Goal: Find contact information: Find contact information

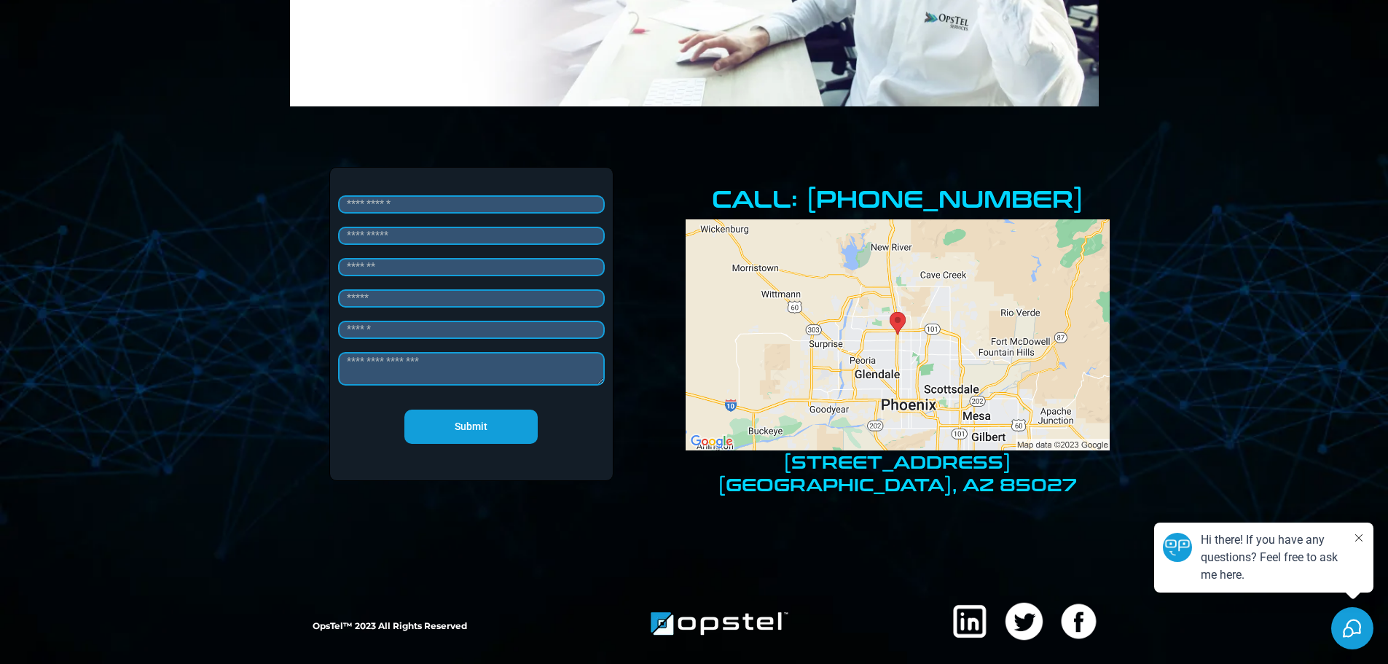
scroll to position [328, 0]
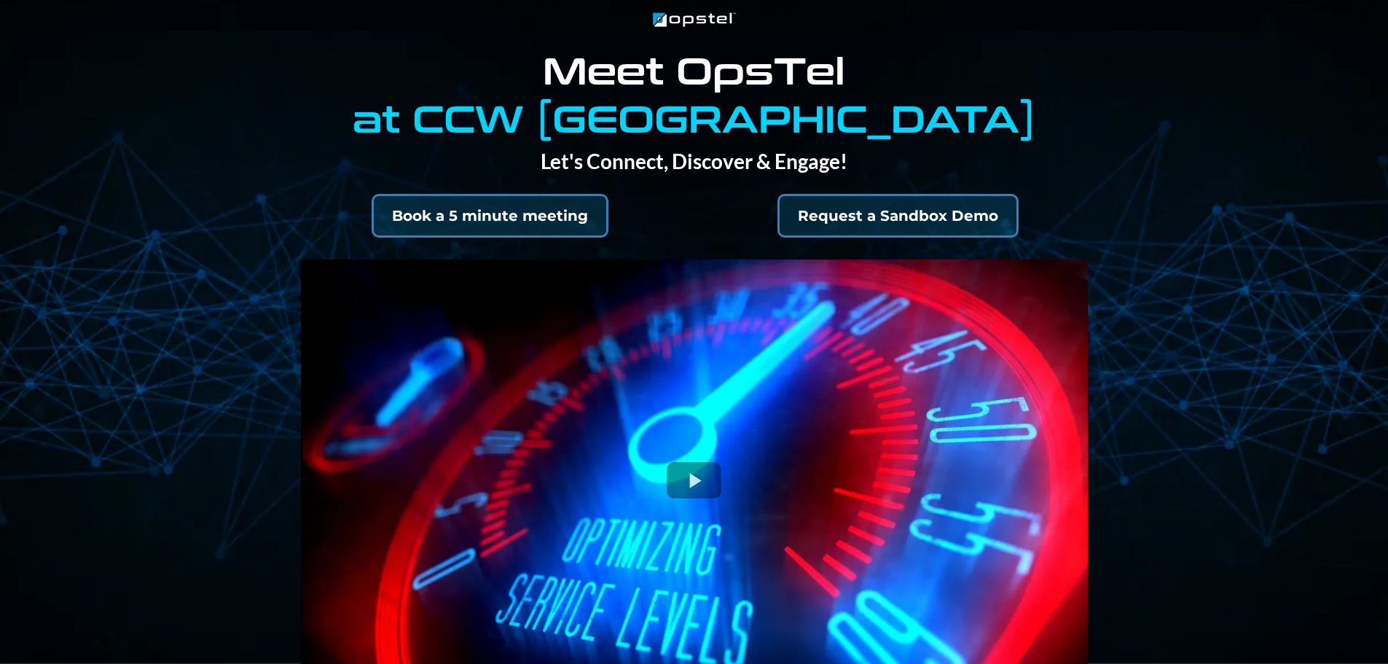
select select "*"
select select "****"
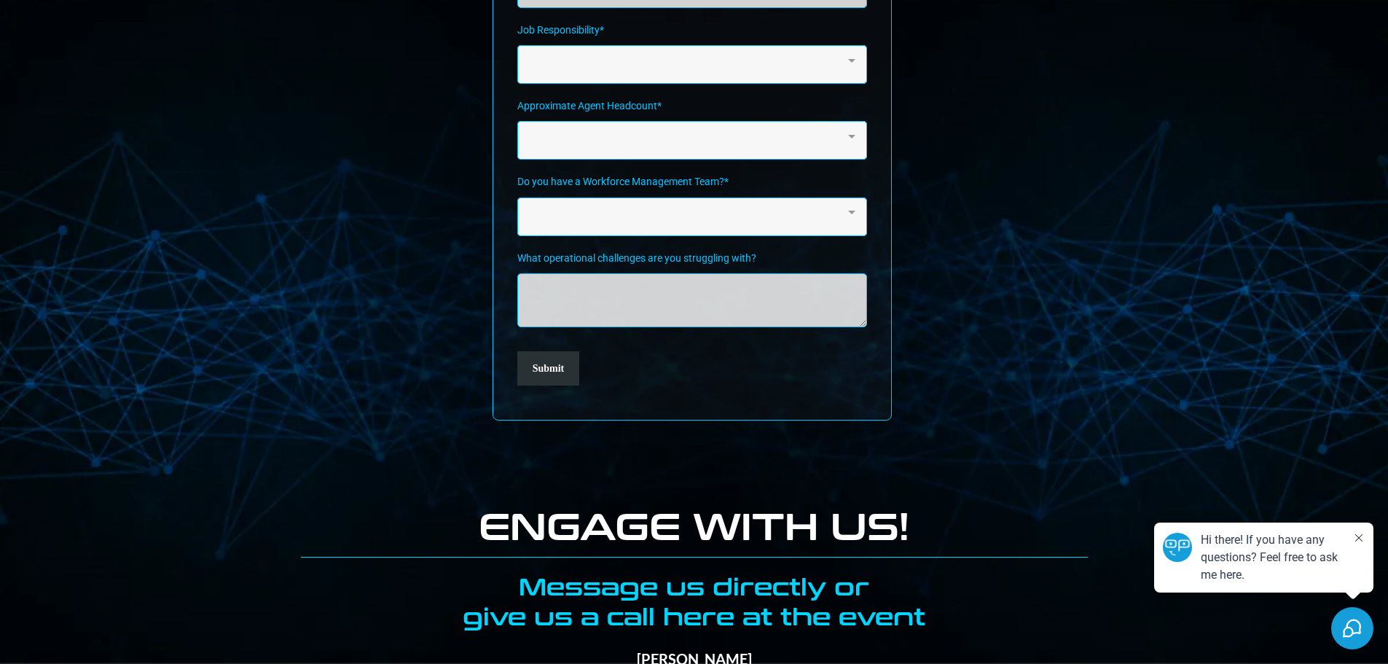
scroll to position [2391, 0]
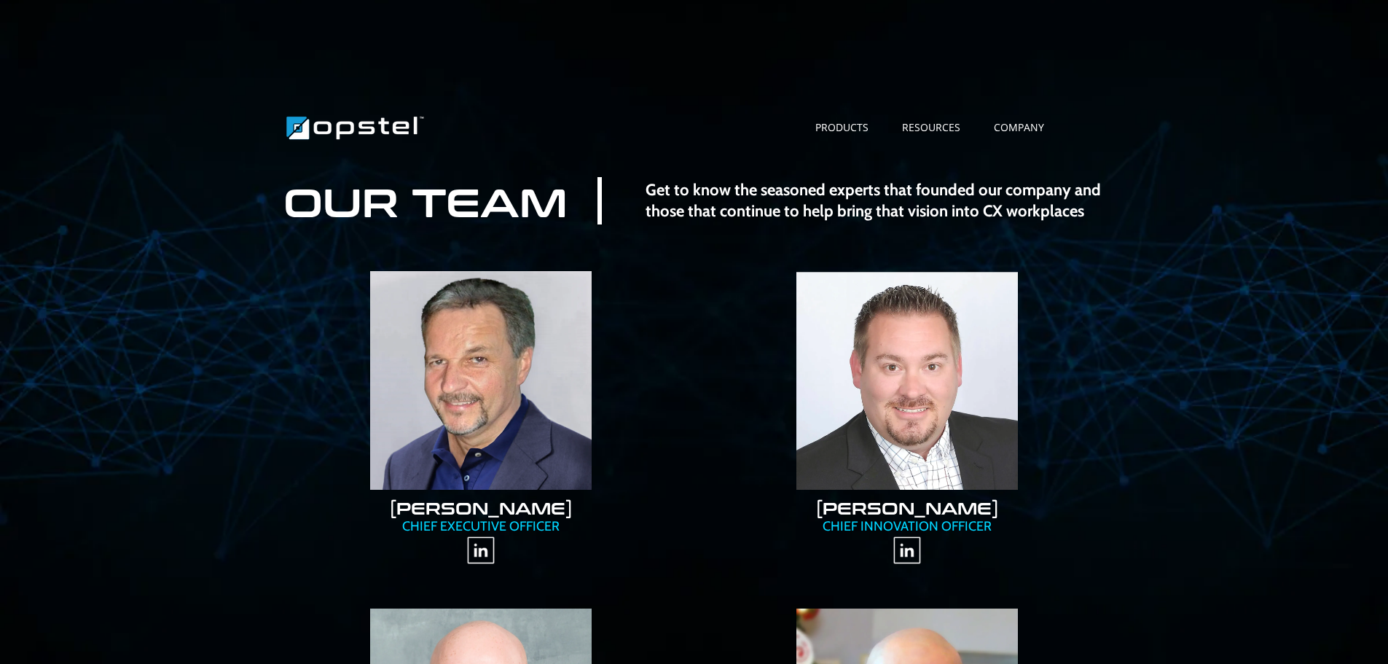
scroll to position [219, 0]
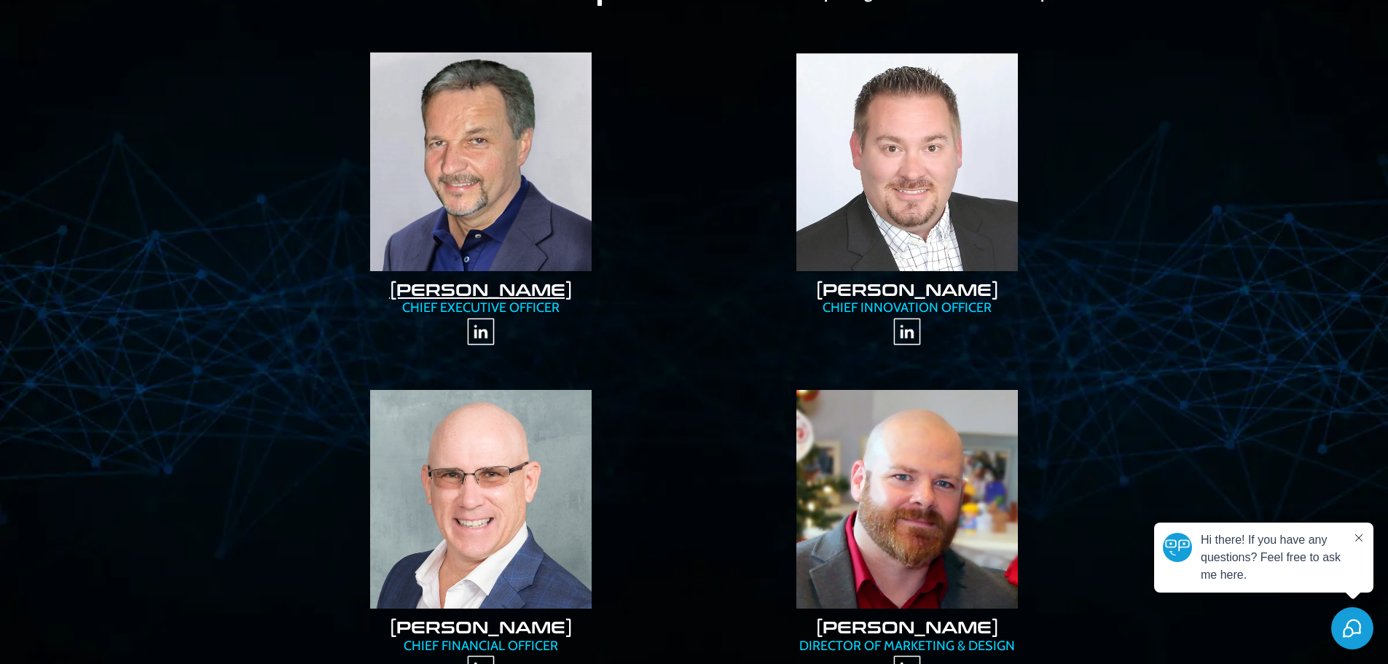
drag, startPoint x: 603, startPoint y: 286, endPoint x: 448, endPoint y: 295, distance: 155.4
click at [448, 295] on h2 "TONY DEGAETANO" at bounding box center [481, 289] width 397 height 22
copy link "DEGAETANO"
drag, startPoint x: 395, startPoint y: 310, endPoint x: 560, endPoint y: 310, distance: 165.4
click at [560, 309] on p "CHIEF EXECUTIVE OFFICER" at bounding box center [481, 307] width 397 height 17
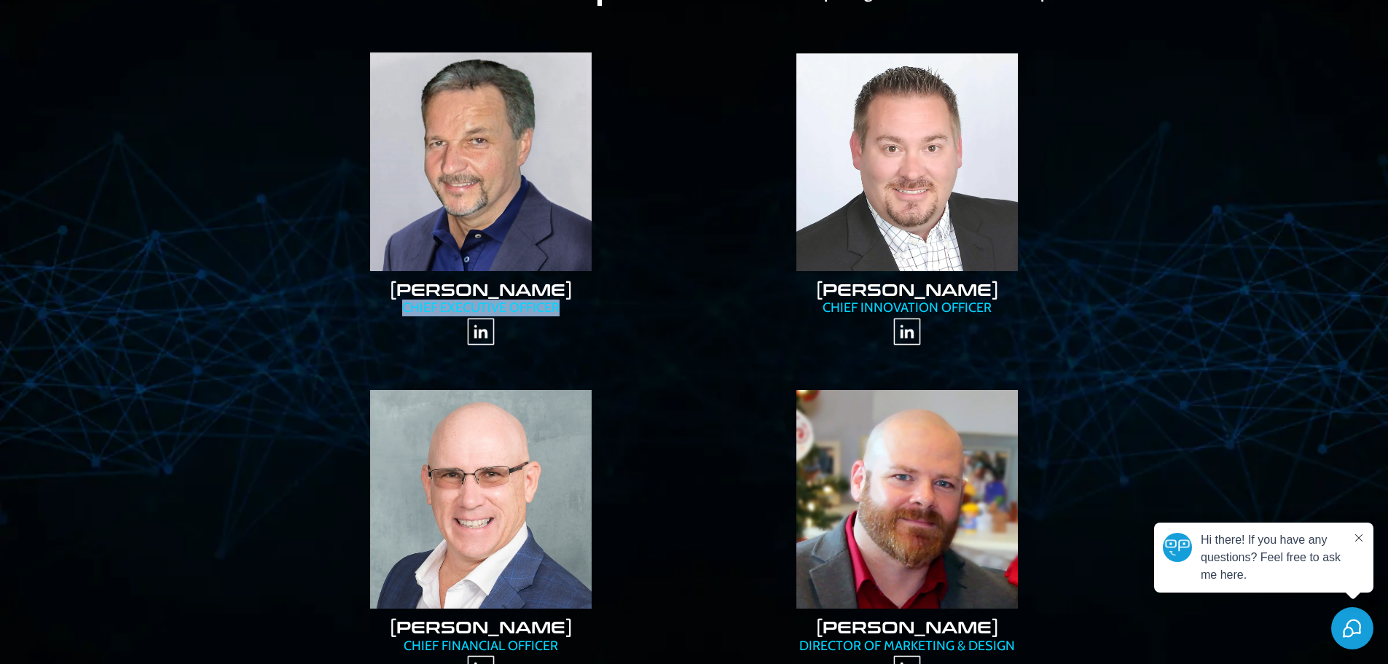
copy p "CHIEF EXECUTIVE OFFICER"
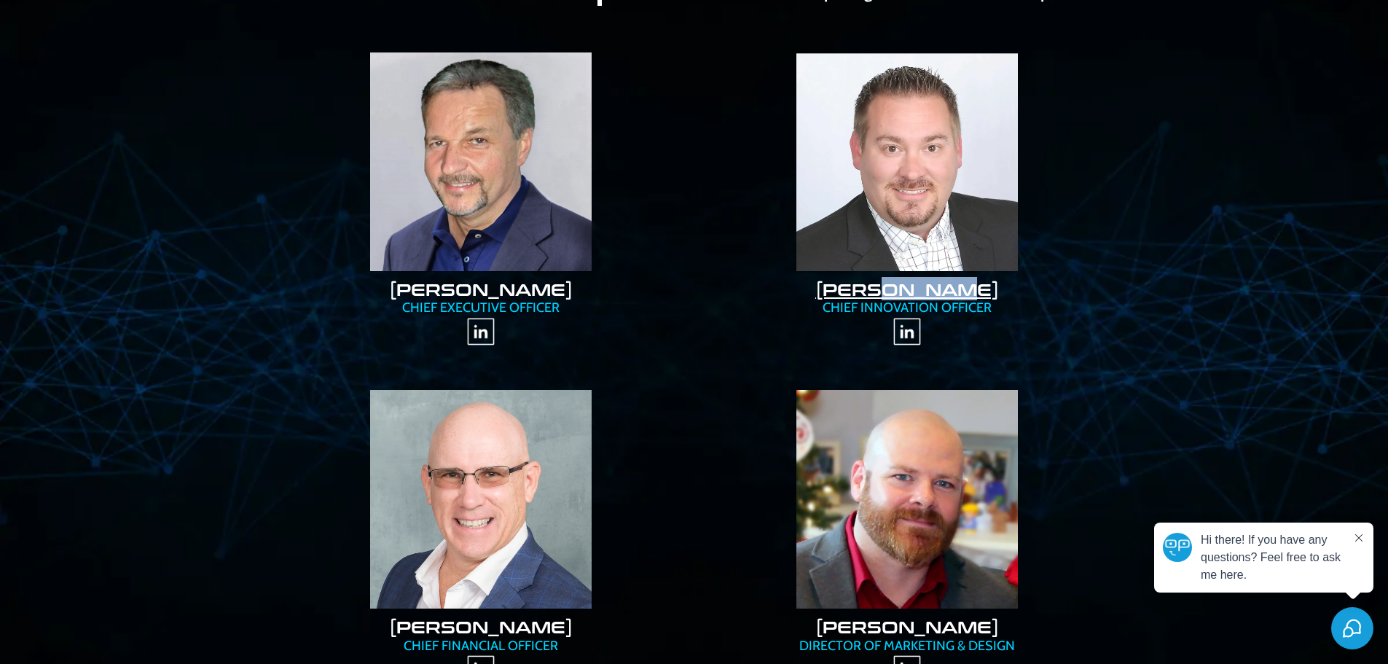
drag, startPoint x: 981, startPoint y: 287, endPoint x: 898, endPoint y: 288, distance: 83.8
click at [898, 288] on h2 "PAUL PRINKE" at bounding box center [907, 289] width 397 height 22
copy link "PRINKE"
drag, startPoint x: 1011, startPoint y: 302, endPoint x: 825, endPoint y: 310, distance: 185.2
click at [825, 310] on p "CHIEF INNOVATION OFFICER" at bounding box center [907, 307] width 397 height 17
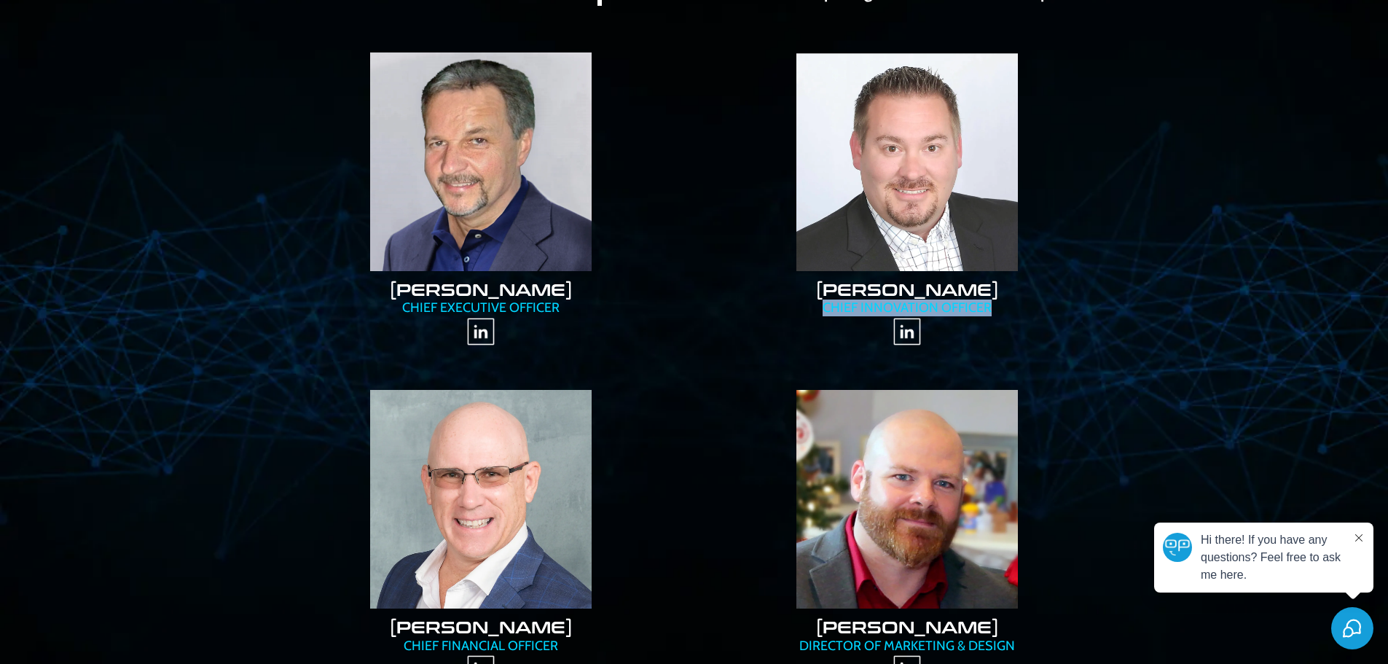
copy p "CHIEF INNOVATION OFFICER"
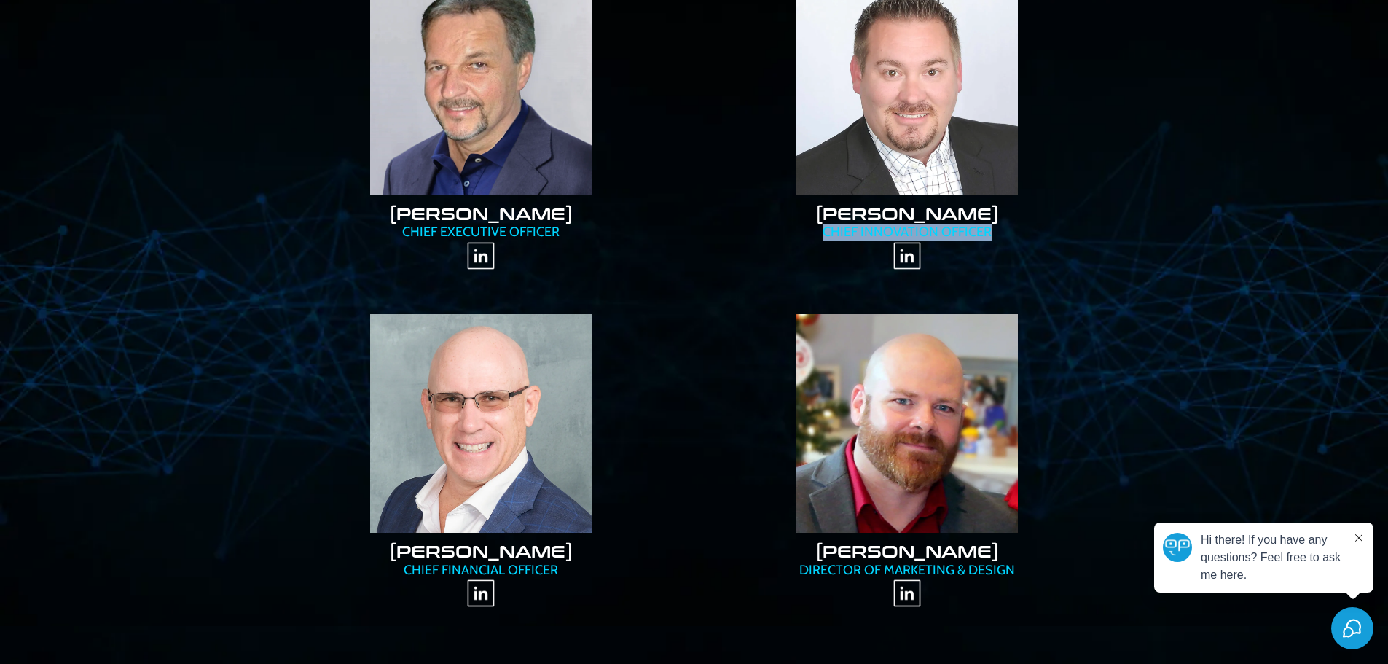
scroll to position [437, 0]
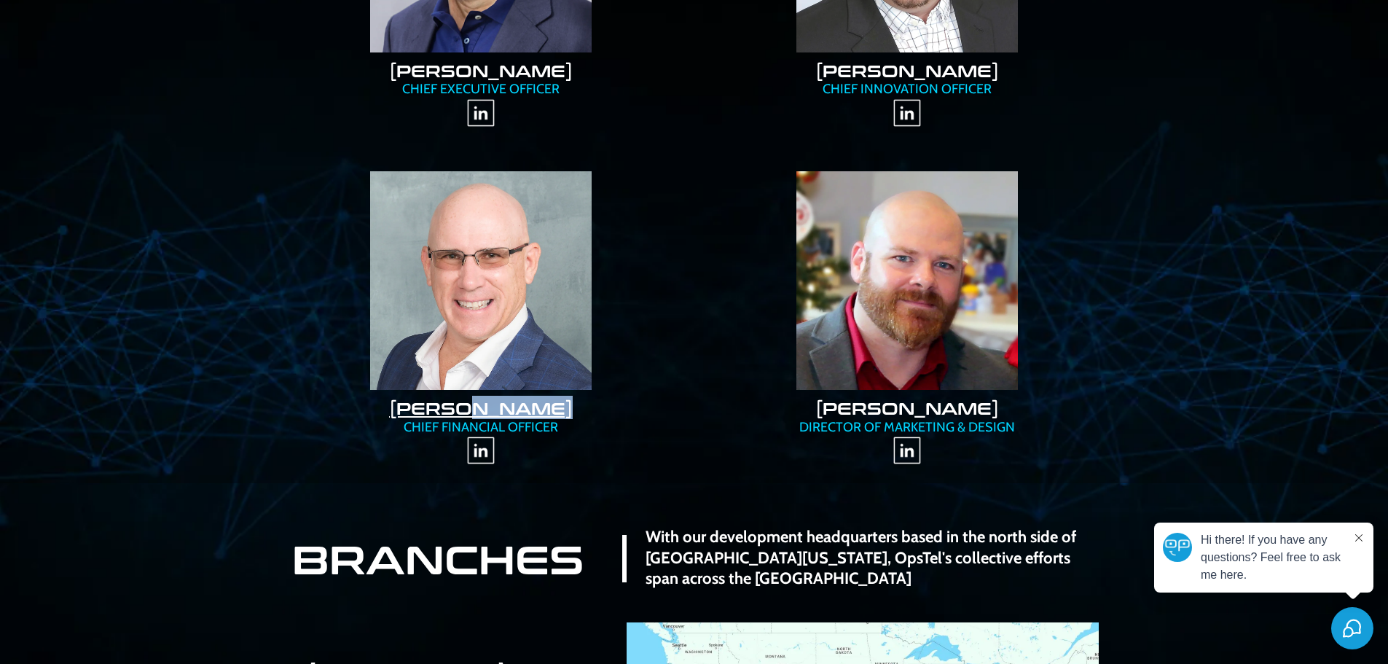
drag, startPoint x: 593, startPoint y: 411, endPoint x: 472, endPoint y: 417, distance: 121.1
click at [472, 417] on h2 "JAMES YOSTRUM" at bounding box center [481, 408] width 397 height 22
copy link "YOSTRUM"
drag, startPoint x: 365, startPoint y: 407, endPoint x: 584, endPoint y: 436, distance: 221.1
click at [584, 436] on div "JAMES YOSTRUM CHIEF FINANCIAL OFFICER" at bounding box center [481, 314] width 404 height 315
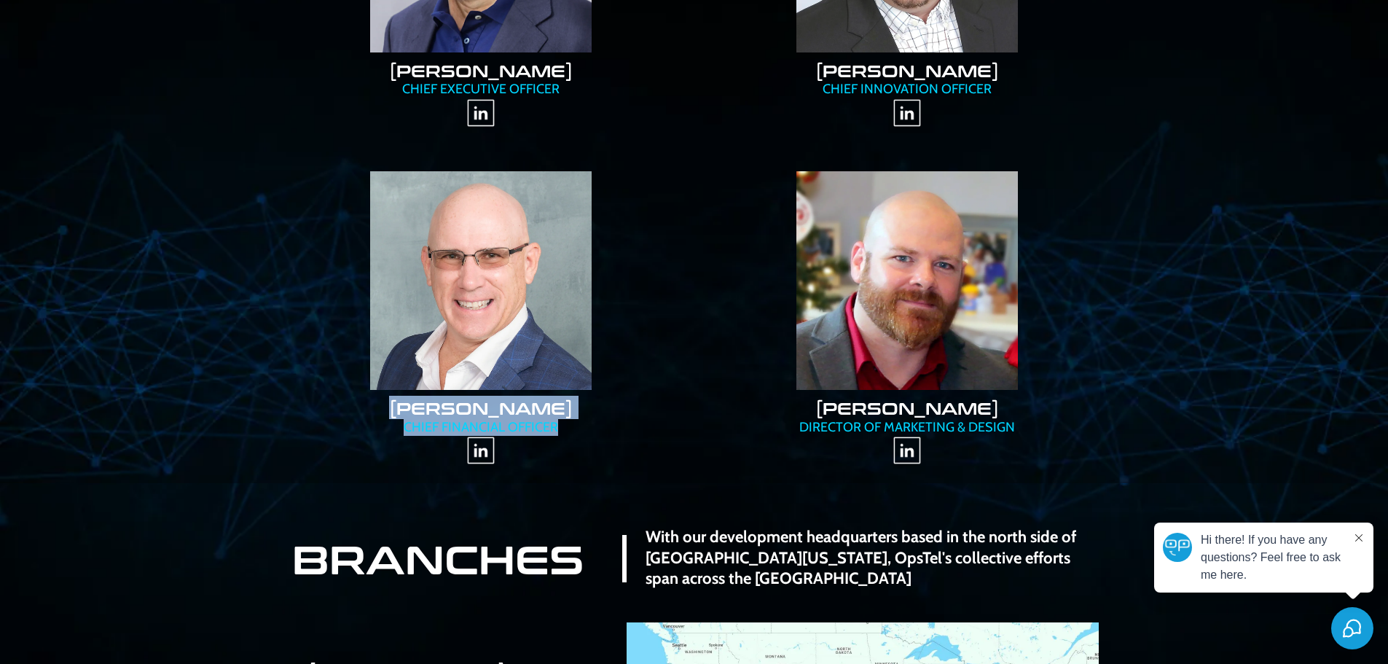
copy div "JAMES YOSTRUM CHIEF FINANCIAL OFFICER"
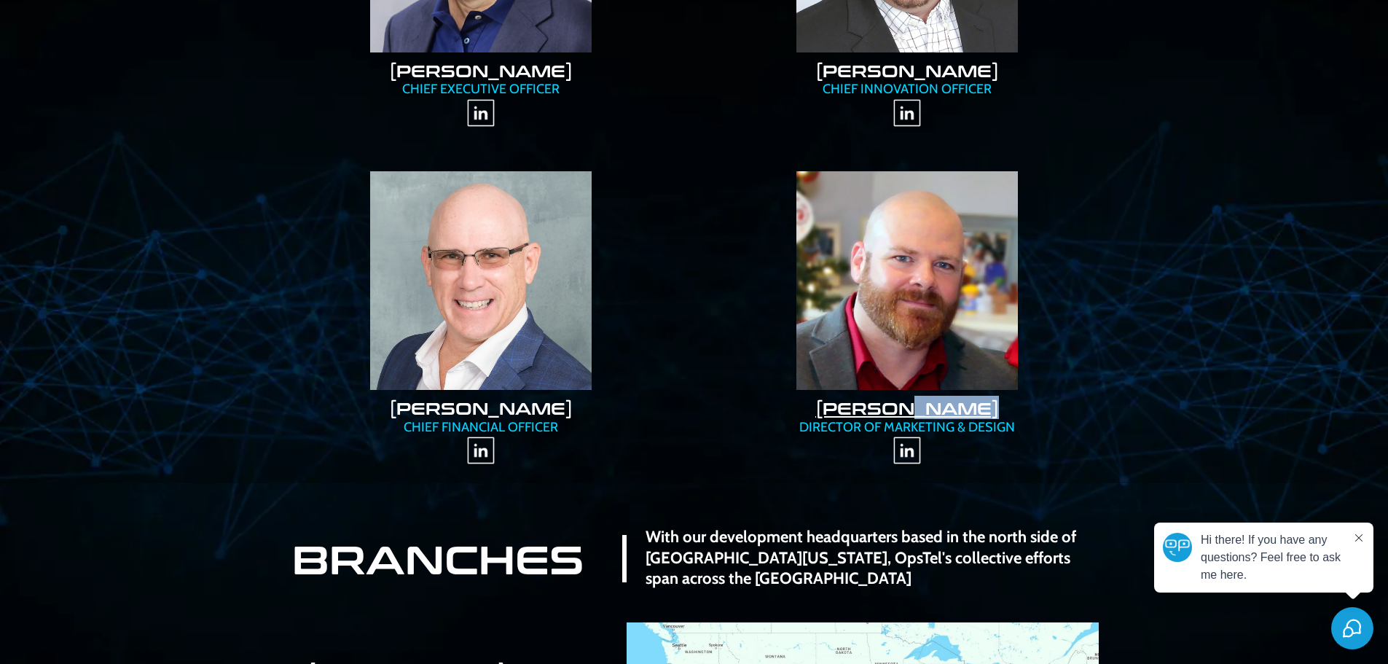
drag, startPoint x: 1010, startPoint y: 409, endPoint x: 910, endPoint y: 414, distance: 99.9
click at [910, 414] on h2 "DUSTYN HADLEY" at bounding box center [907, 408] width 397 height 22
copy link "HADLEY"
drag, startPoint x: 1014, startPoint y: 429, endPoint x: 815, endPoint y: 416, distance: 199.3
click at [815, 416] on div "DUSTYN HADLEY DIRECTOR OF MARKETING & DESIGN" at bounding box center [907, 314] width 404 height 315
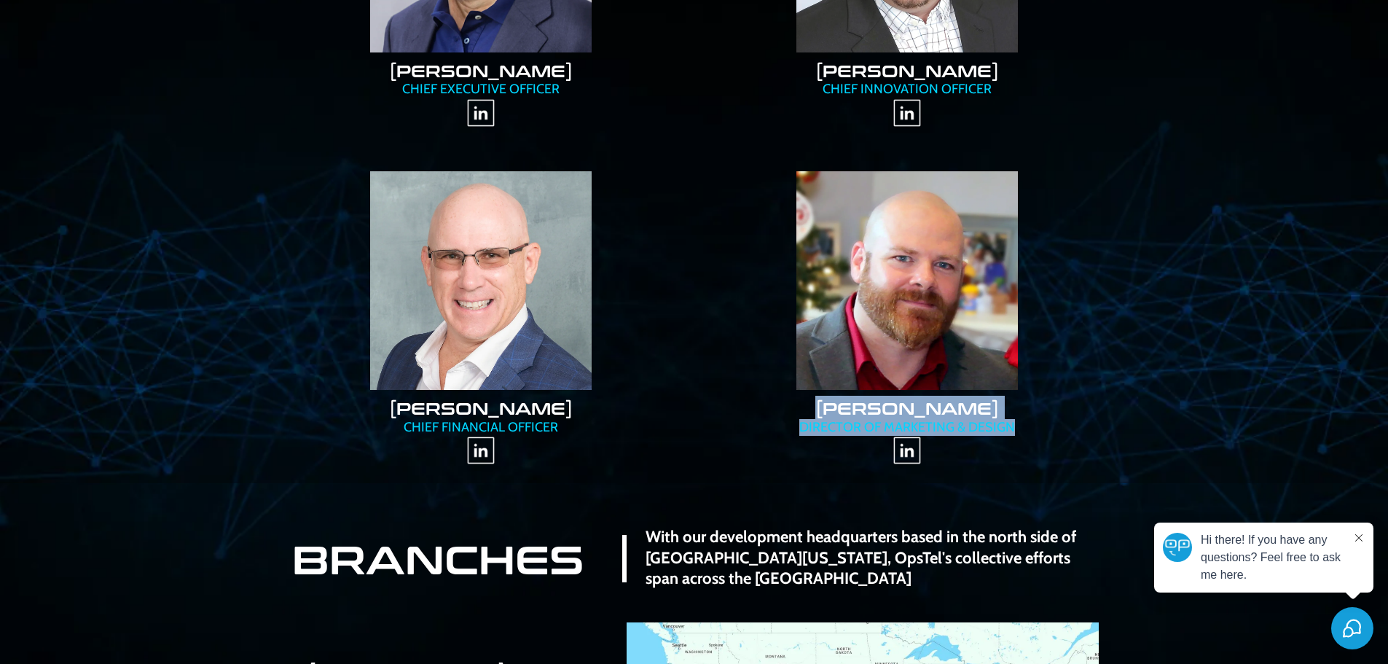
copy div "DUSTYN HADLEY DIRECTOR OF MARKETING & DESIGN"
drag, startPoint x: 690, startPoint y: 560, endPoint x: 712, endPoint y: 584, distance: 32.5
click at [691, 562] on strong "With our development headquarters based in the north side of Phoenix Arizona, O…" at bounding box center [861, 557] width 431 height 61
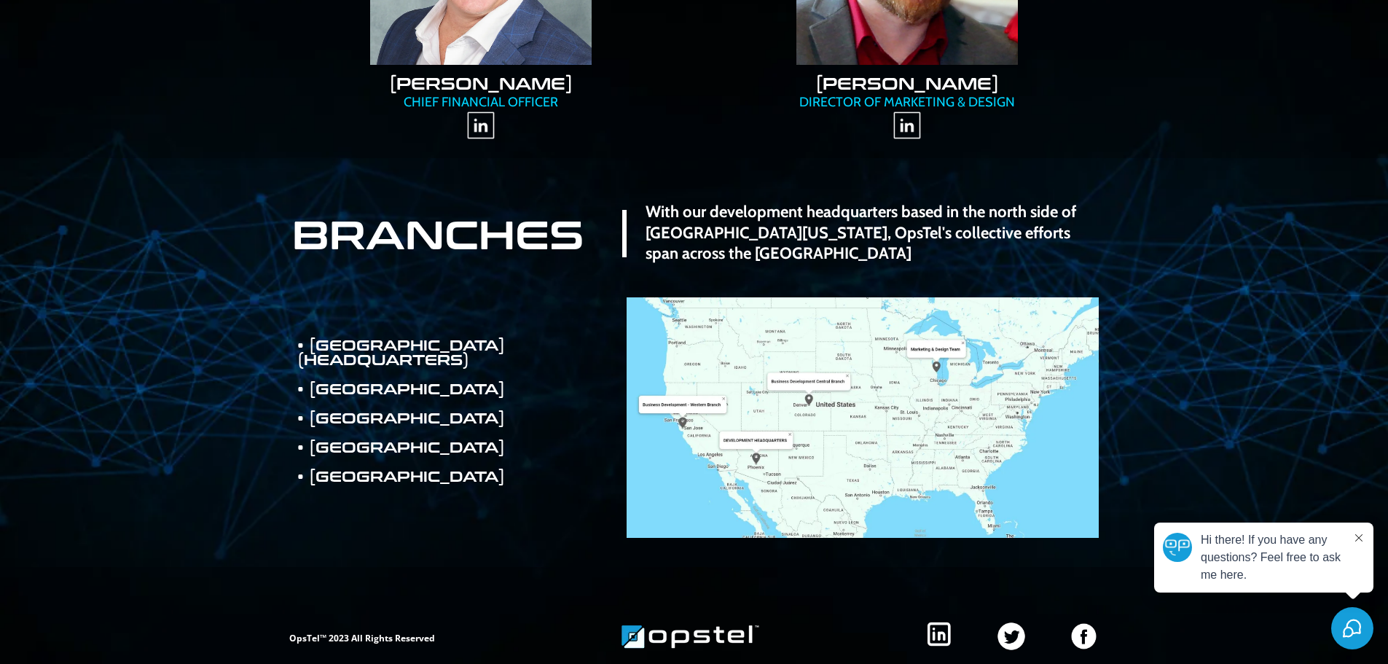
scroll to position [767, 0]
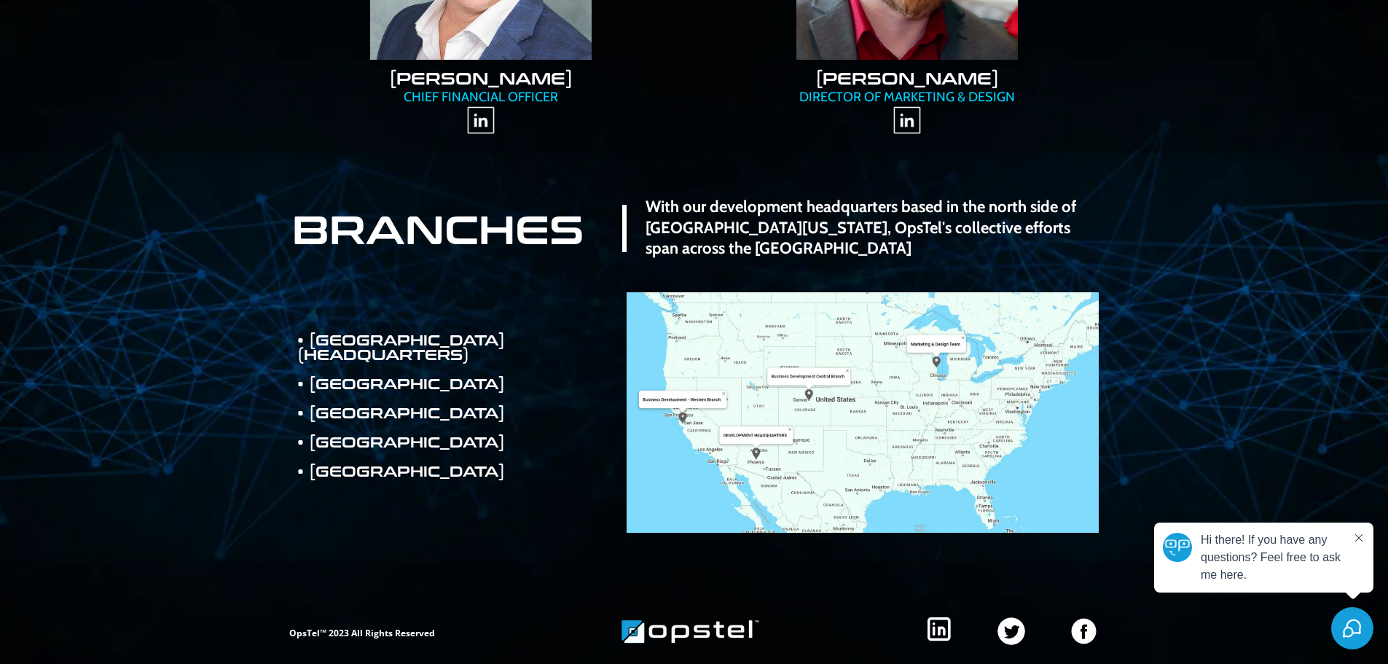
drag, startPoint x: 355, startPoint y: 364, endPoint x: 369, endPoint y: 391, distance: 30.6
click at [355, 376] on p "• DENVER" at bounding box center [436, 383] width 278 height 15
click at [381, 420] on p at bounding box center [436, 427] width 278 height 15
click at [344, 453] on p "• MILWAUKEE" at bounding box center [436, 463] width 278 height 29
